Goal: Task Accomplishment & Management: Manage account settings

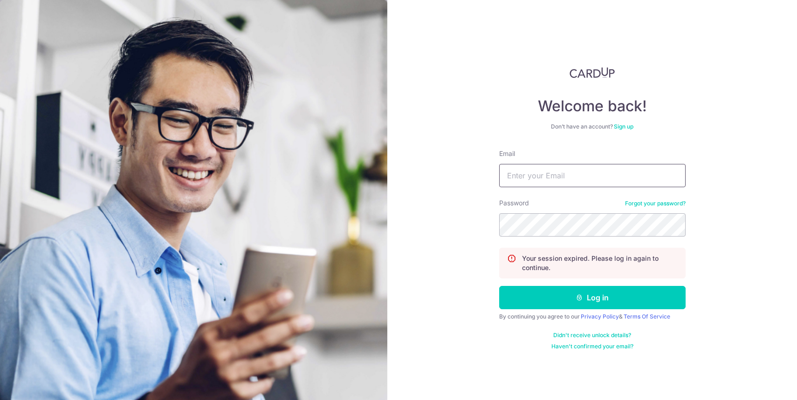
click at [556, 181] on input "Email" at bounding box center [592, 175] width 186 height 23
type input "[EMAIL_ADDRESS][DOMAIN_NAME]"
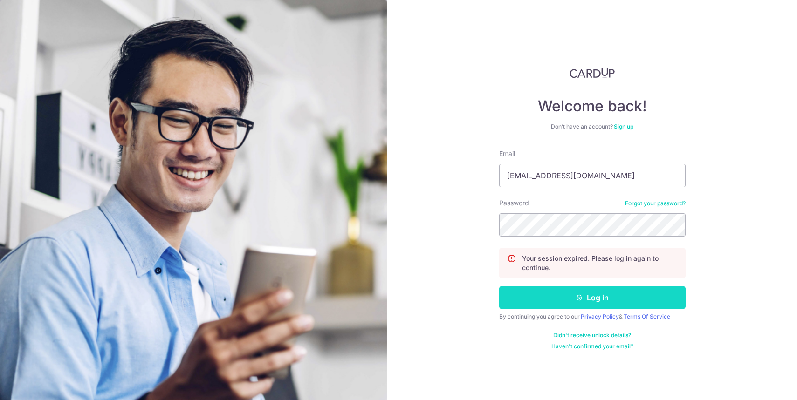
click at [573, 289] on button "Log in" at bounding box center [592, 297] width 186 height 23
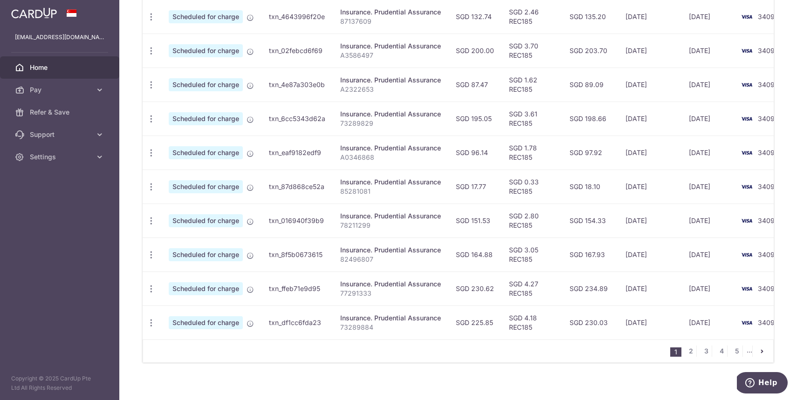
scroll to position [314, 0]
click at [149, 255] on icon "button" at bounding box center [151, 254] width 10 height 10
click at [192, 302] on span "Cancel payment" at bounding box center [201, 302] width 62 height 11
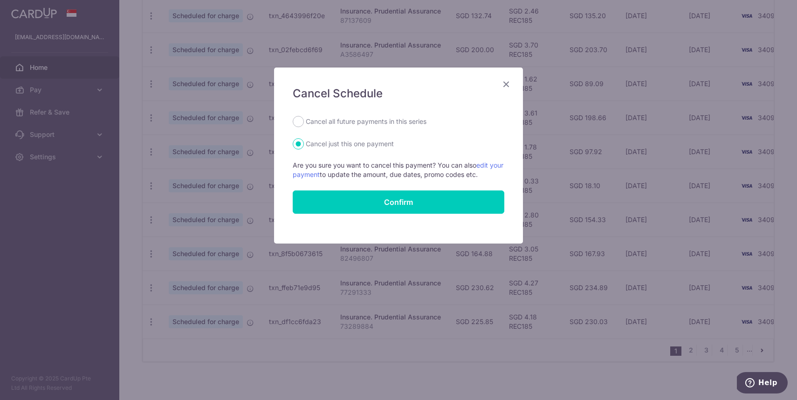
click at [376, 124] on label "Cancel all future payments in this series" at bounding box center [366, 121] width 121 height 11
click at [304, 124] on input "Cancel all future payments in this series" at bounding box center [298, 121] width 11 height 11
radio input "true"
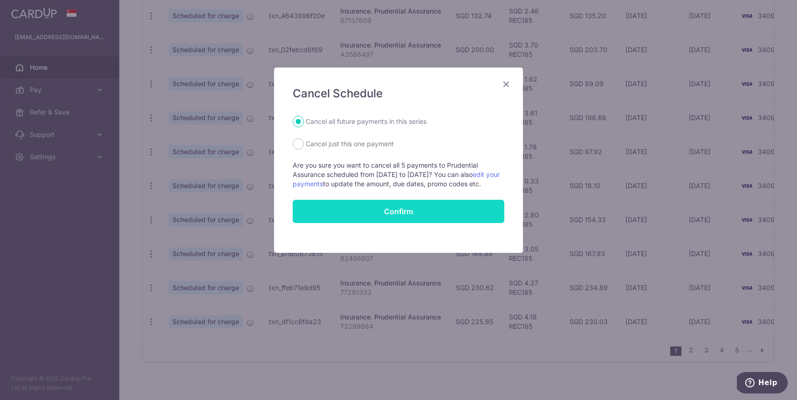
click at [412, 217] on button "Confirm" at bounding box center [399, 211] width 212 height 23
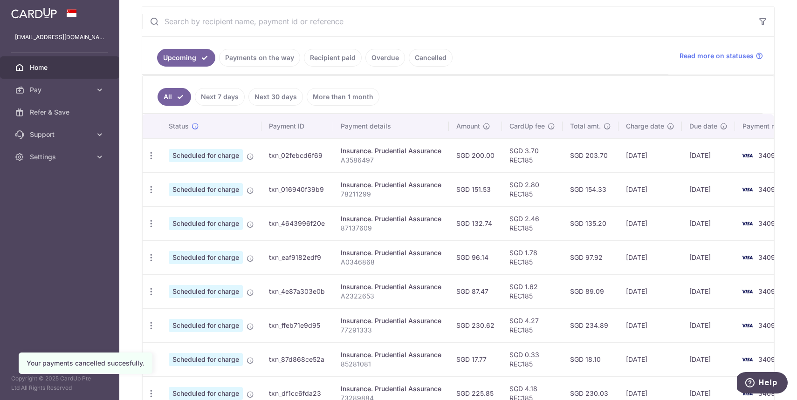
scroll to position [158, 0]
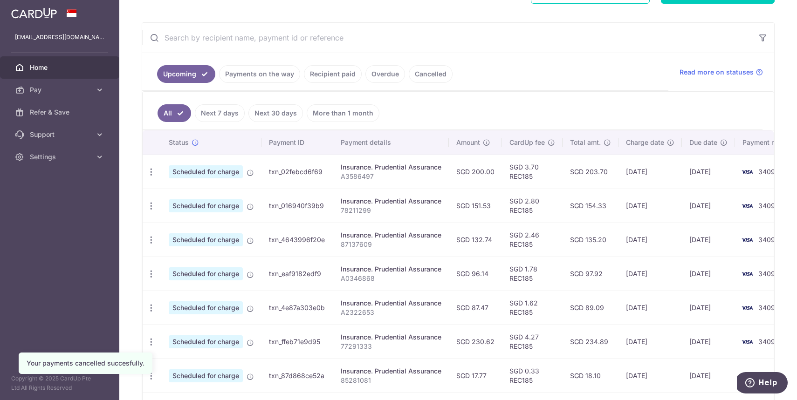
click at [342, 69] on link "Recipient paid" at bounding box center [333, 74] width 58 height 18
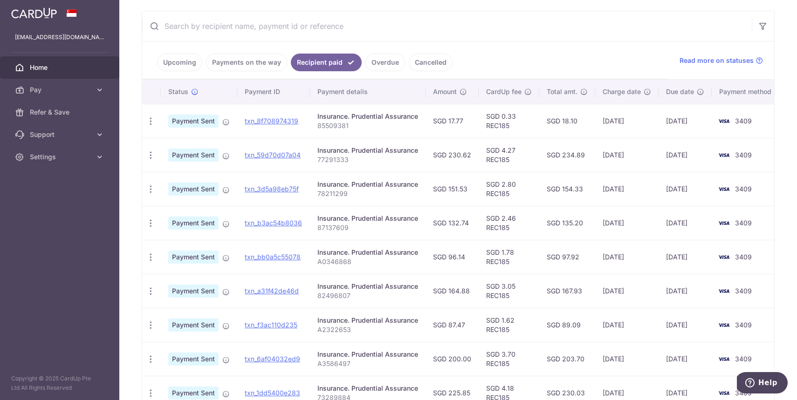
scroll to position [169, 0]
